Goal: Navigation & Orientation: Find specific page/section

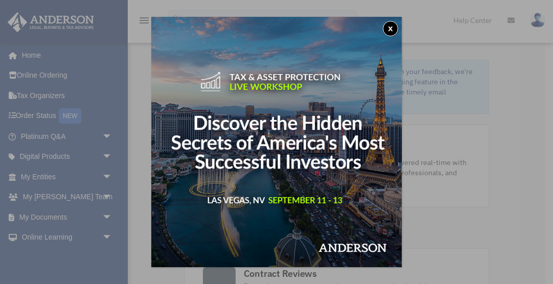
click at [391, 30] on button "x" at bounding box center [390, 28] width 15 height 15
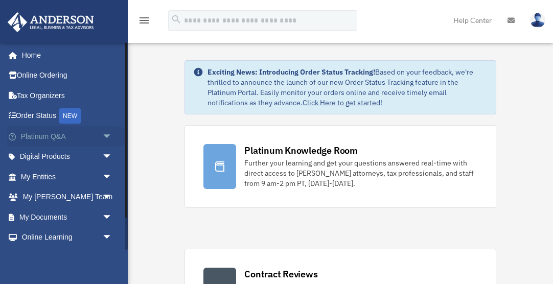
click at [106, 134] on span "arrow_drop_down" at bounding box center [112, 136] width 20 height 21
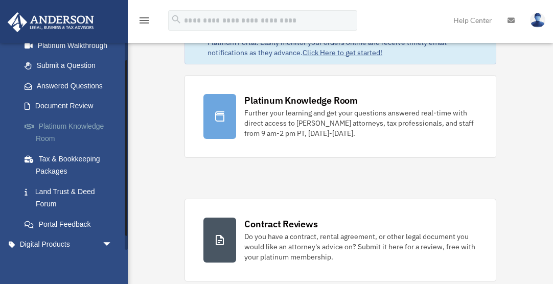
scroll to position [144, 0]
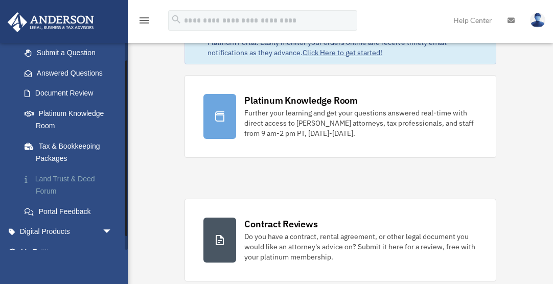
click at [65, 173] on link "Land Trust & Deed Forum" at bounding box center [70, 185] width 113 height 33
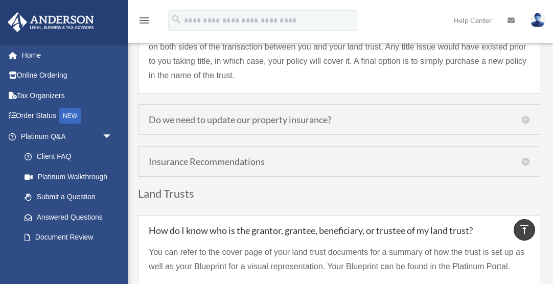
scroll to position [2657, 0]
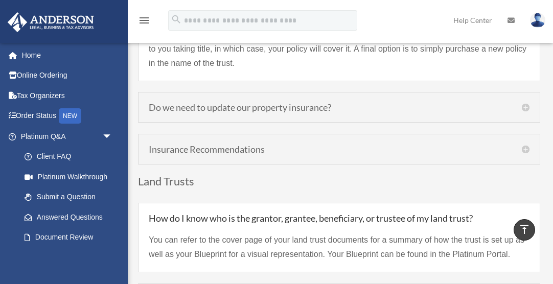
click at [524, 106] on h5 "Do we need to update our property insurance?" at bounding box center [339, 107] width 381 height 9
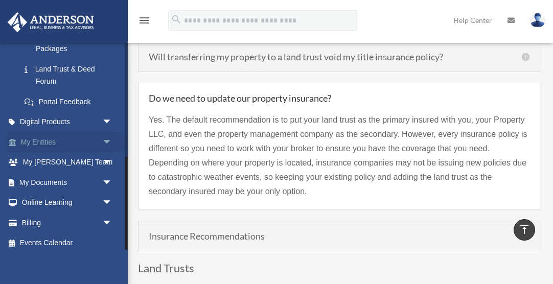
scroll to position [253, 0]
click at [108, 116] on span "arrow_drop_down" at bounding box center [112, 122] width 20 height 21
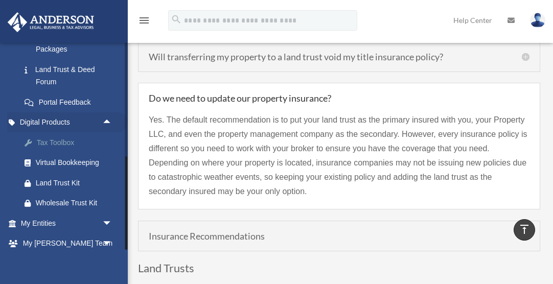
click at [55, 139] on div "Tax Toolbox" at bounding box center [75, 142] width 79 height 13
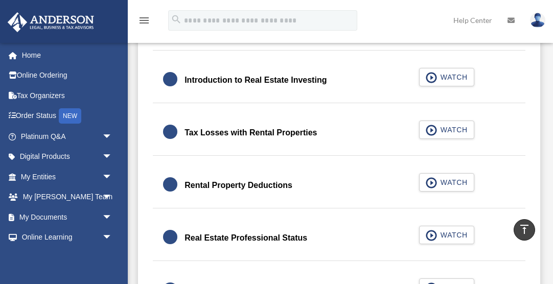
scroll to position [605, 0]
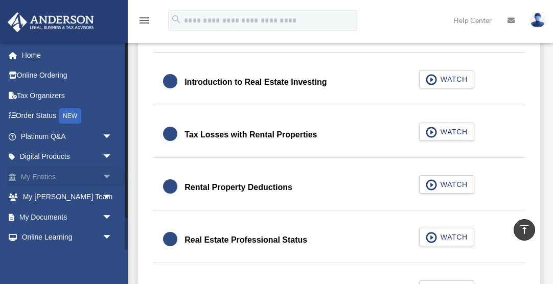
click at [107, 175] on span "arrow_drop_down" at bounding box center [112, 177] width 20 height 21
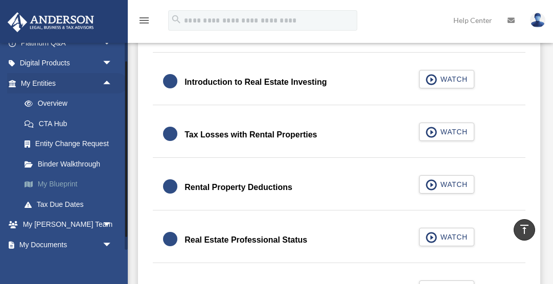
scroll to position [100, 0]
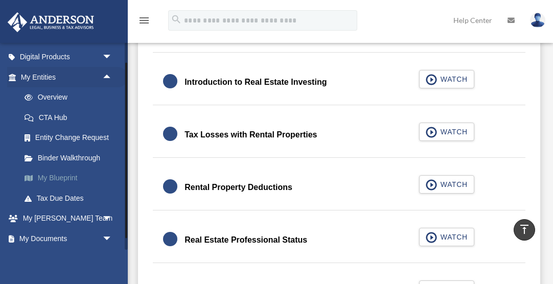
click at [67, 177] on link "My Blueprint" at bounding box center [70, 178] width 113 height 20
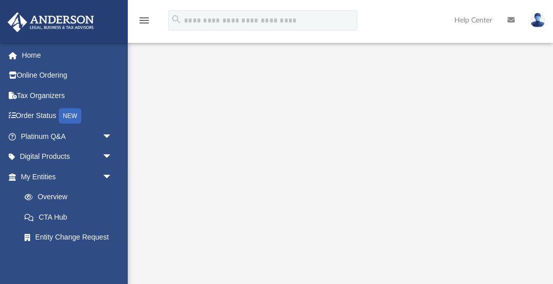
scroll to position [136, 0]
